Goal: Transaction & Acquisition: Purchase product/service

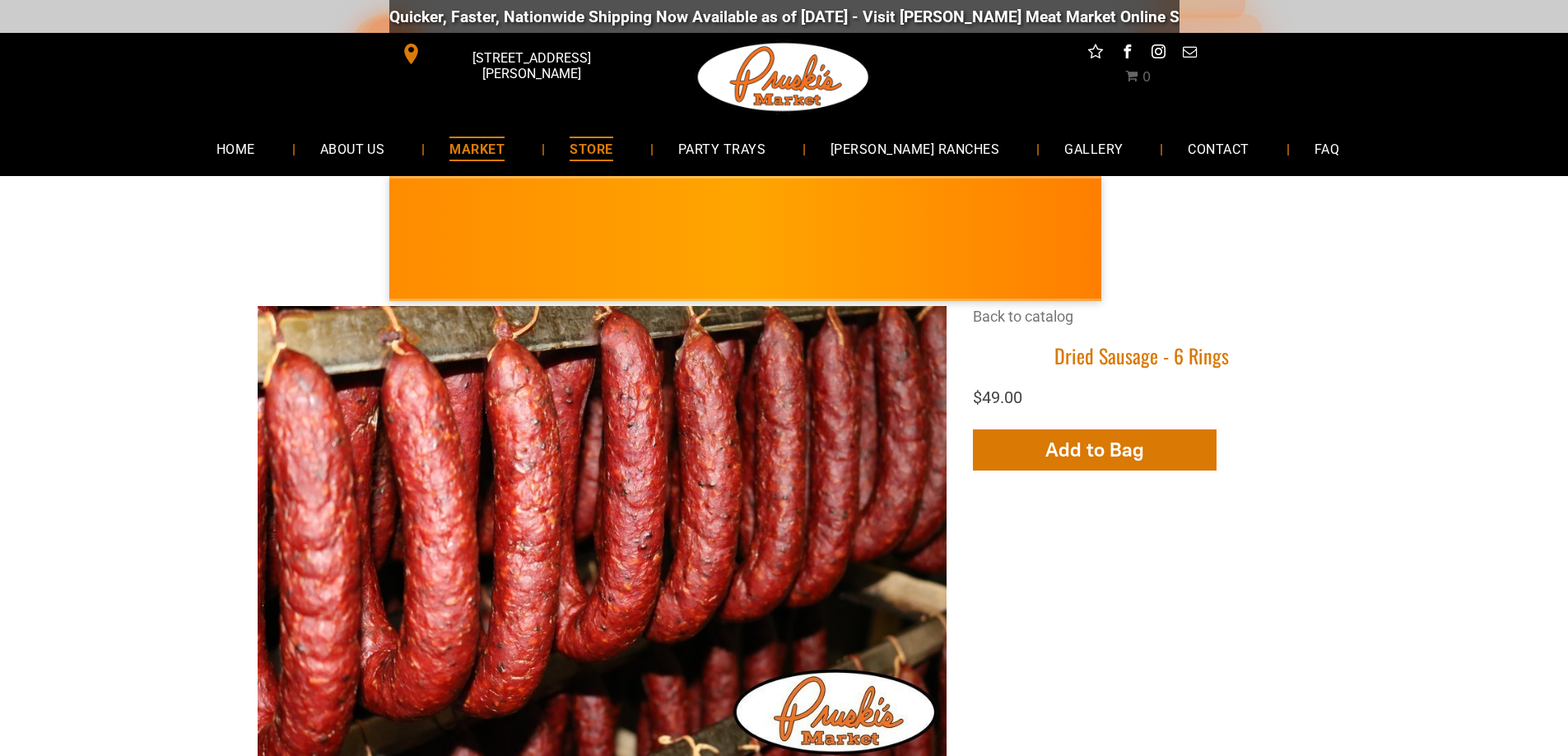
click at [495, 150] on span "MARKET" at bounding box center [477, 148] width 56 height 24
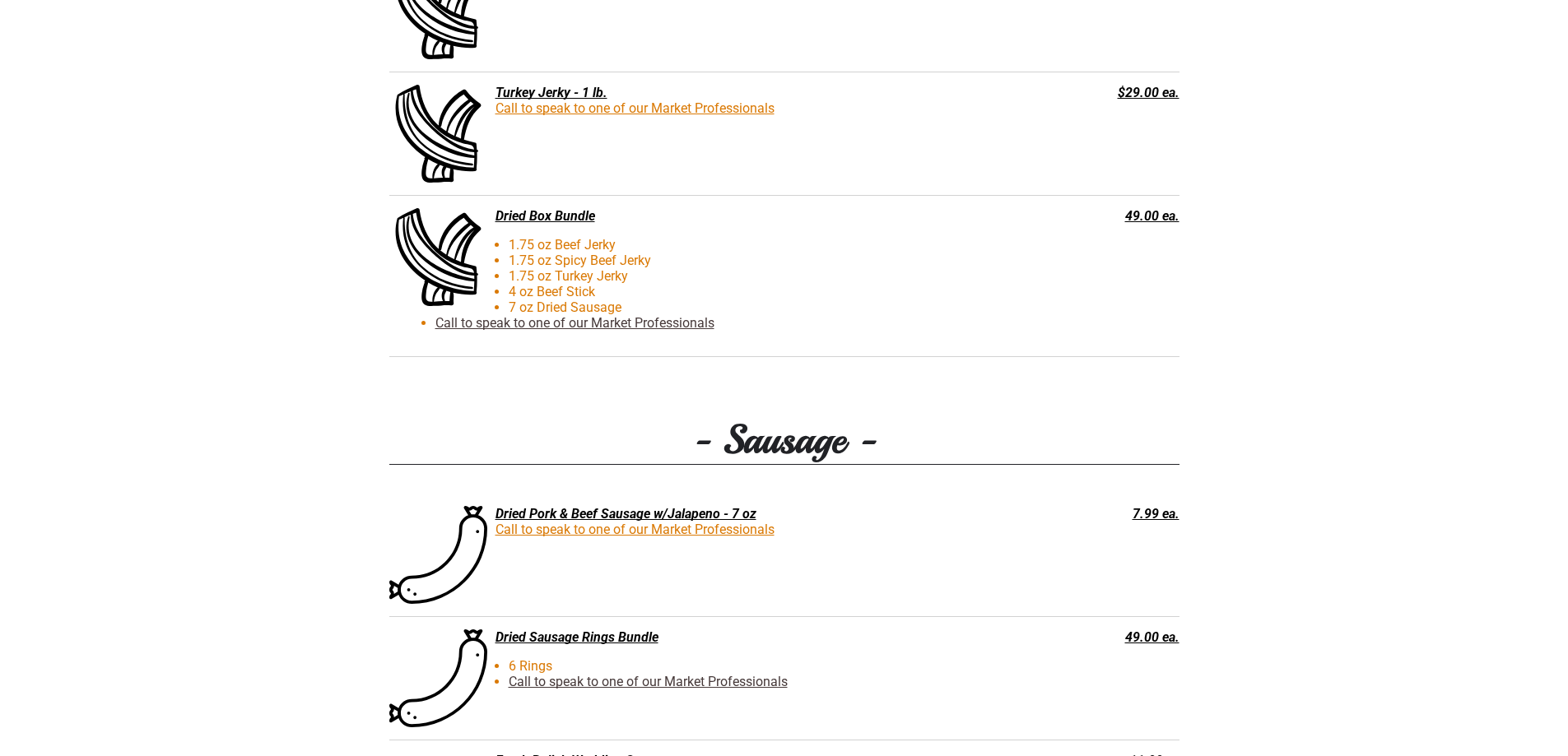
scroll to position [2386, 0]
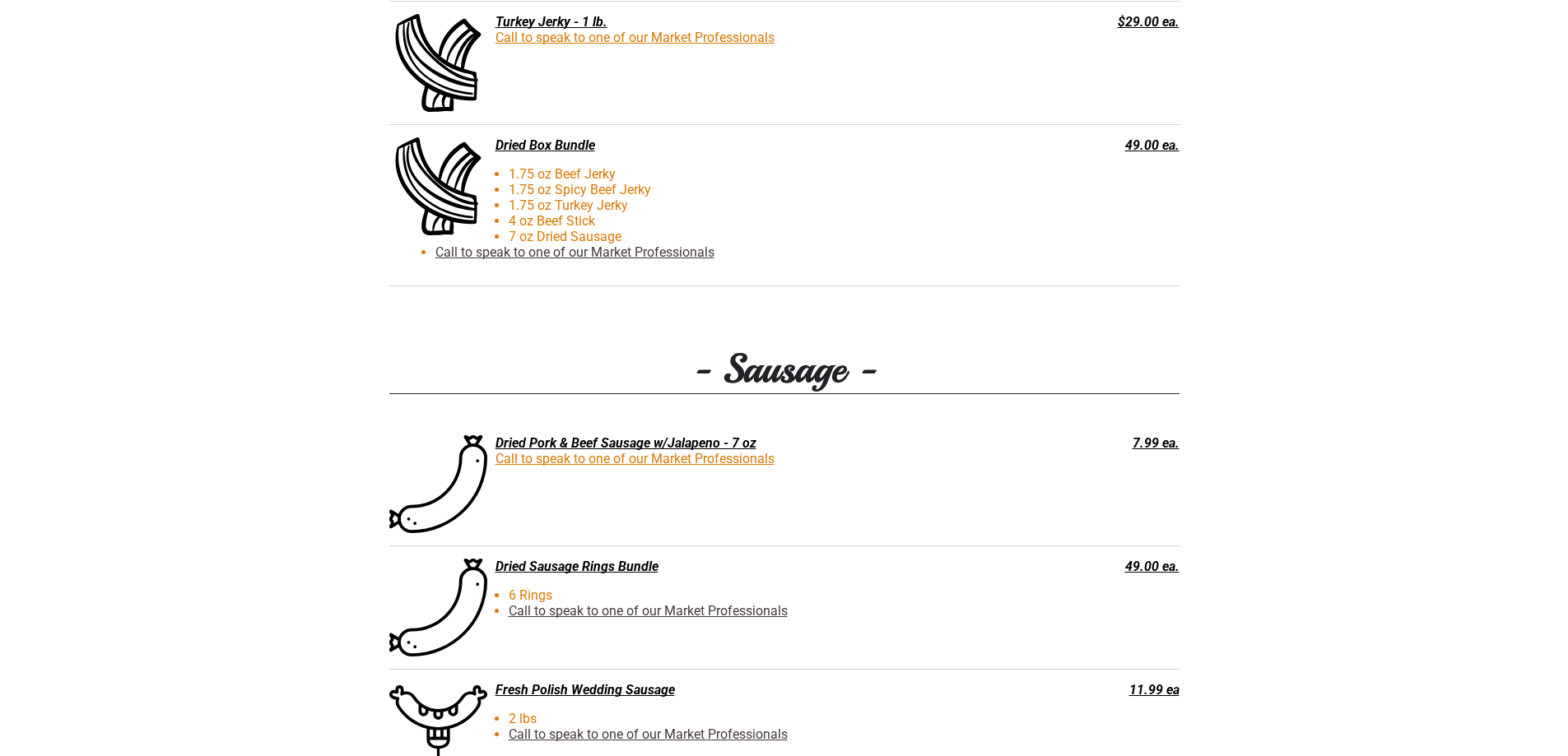
click at [676, 449] on div "Dried Pork & Beef Sausage w/Jalapeno - 7 oz" at bounding box center [702, 443] width 624 height 16
click at [605, 448] on div "Dried Pork & Beef Sausage w/Jalapeno - 7 oz" at bounding box center [702, 443] width 624 height 16
click at [545, 448] on div "Dried Pork & Beef Sausage w/Jalapeno - 7 oz" at bounding box center [702, 443] width 624 height 16
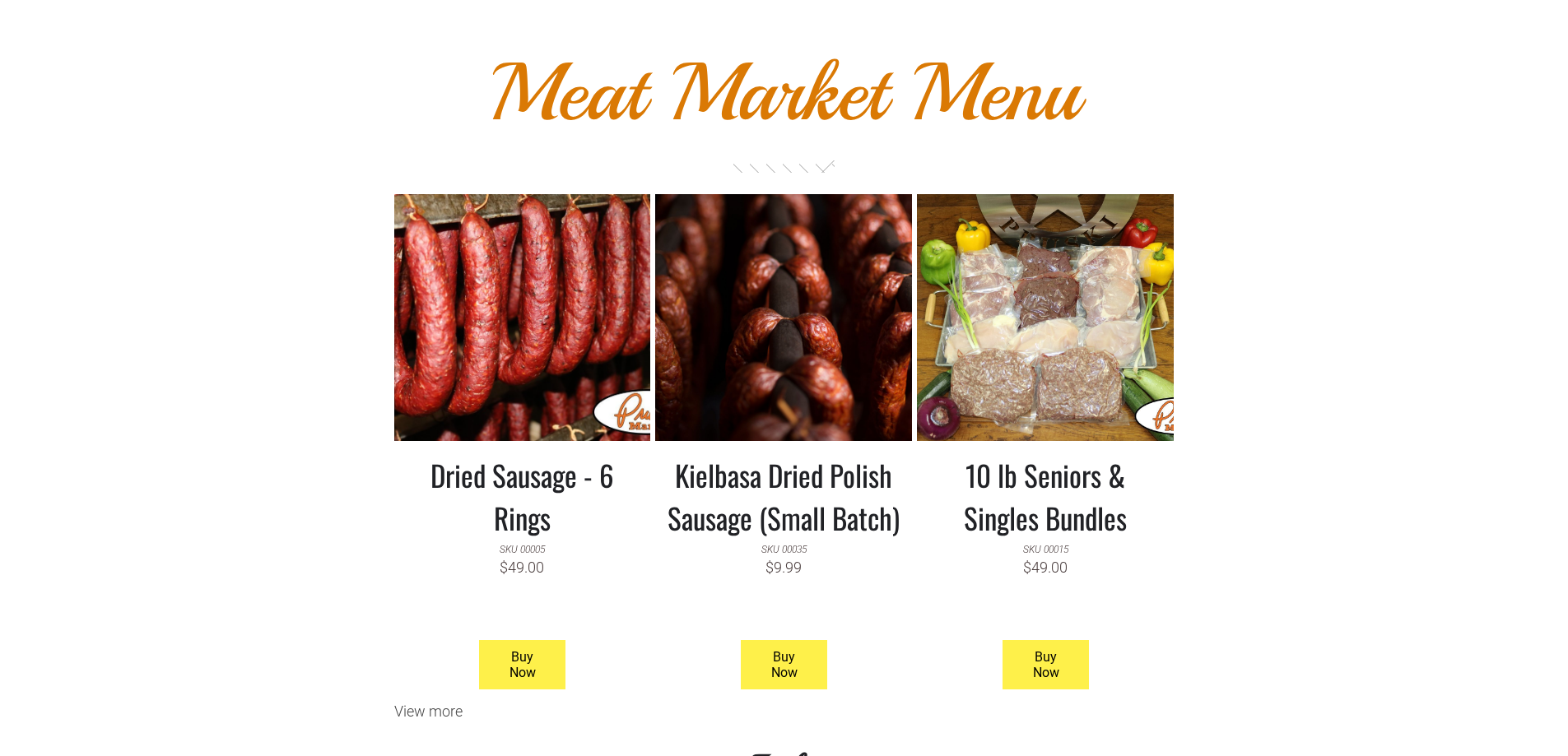
scroll to position [1316, 0]
